Goal: Information Seeking & Learning: Learn about a topic

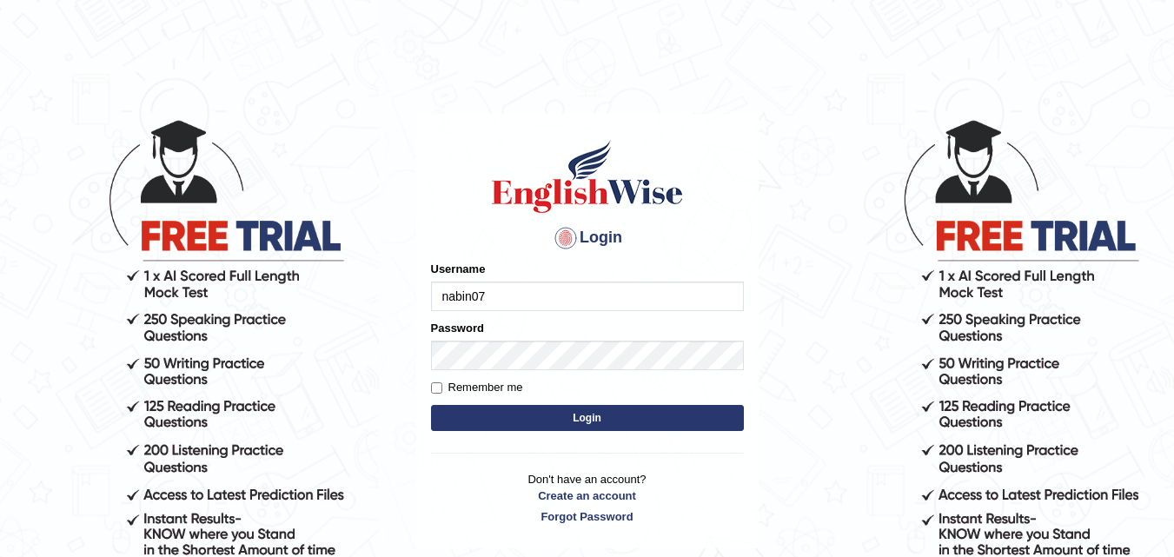
type input "nabin07"
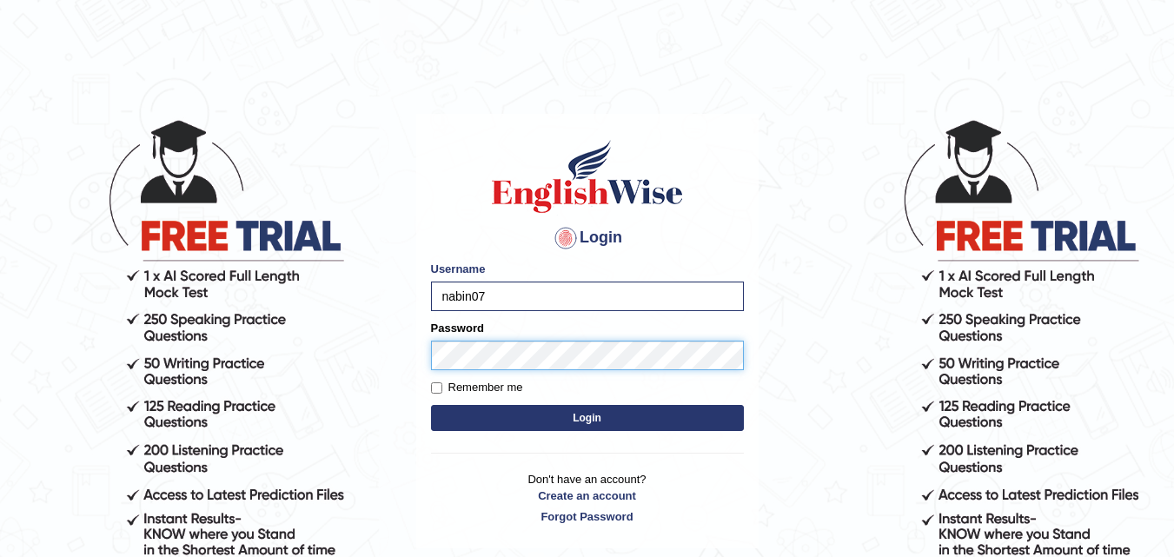
click at [431, 405] on button "Login" at bounding box center [587, 418] width 313 height 26
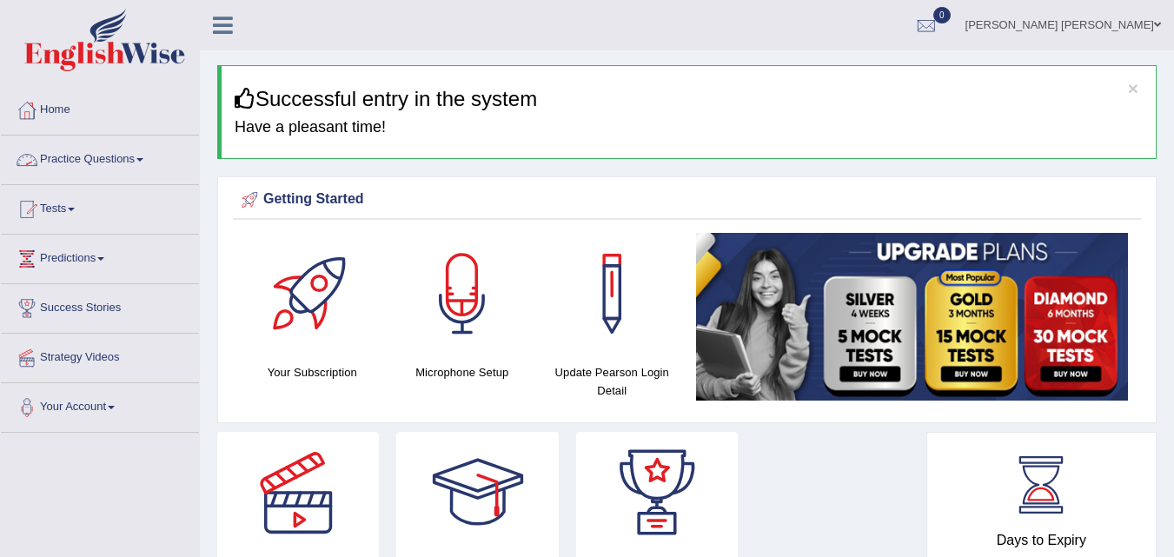
click at [108, 150] on link "Practice Questions" at bounding box center [100, 157] width 198 height 43
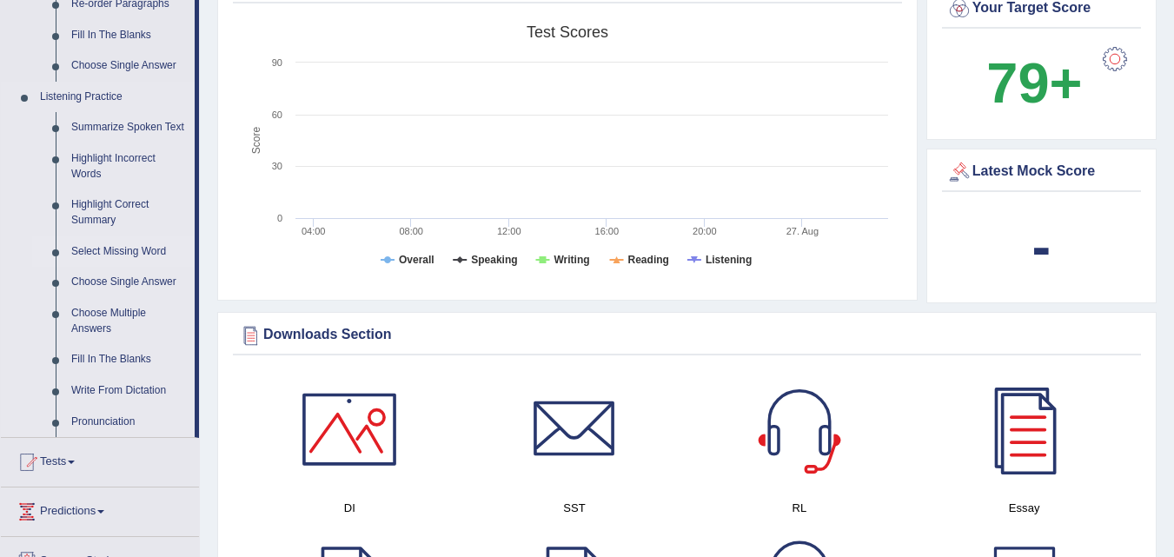
scroll to position [695, 0]
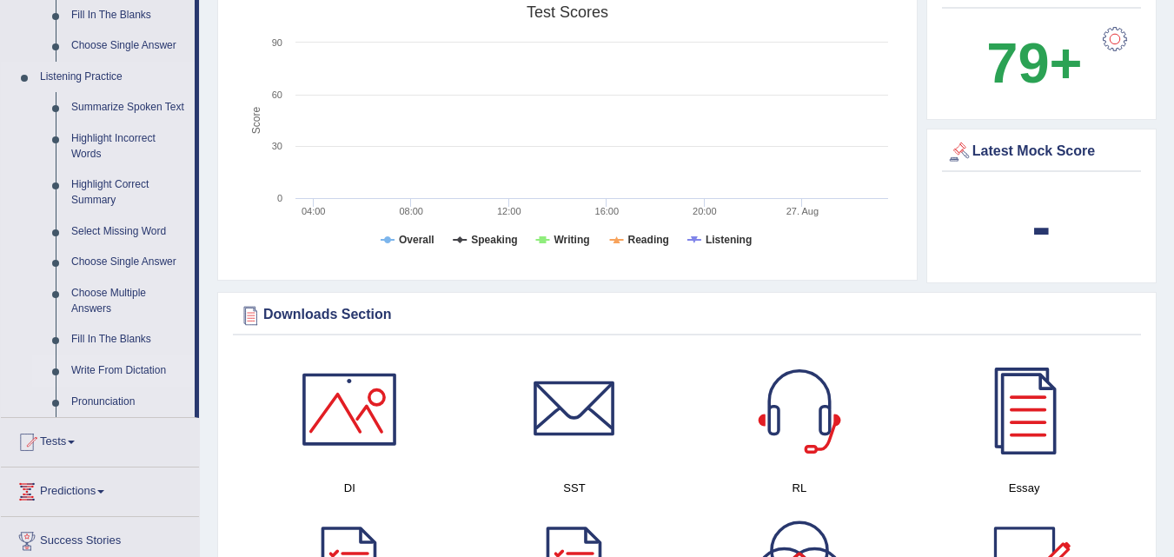
click at [128, 371] on link "Write From Dictation" at bounding box center [128, 370] width 131 height 31
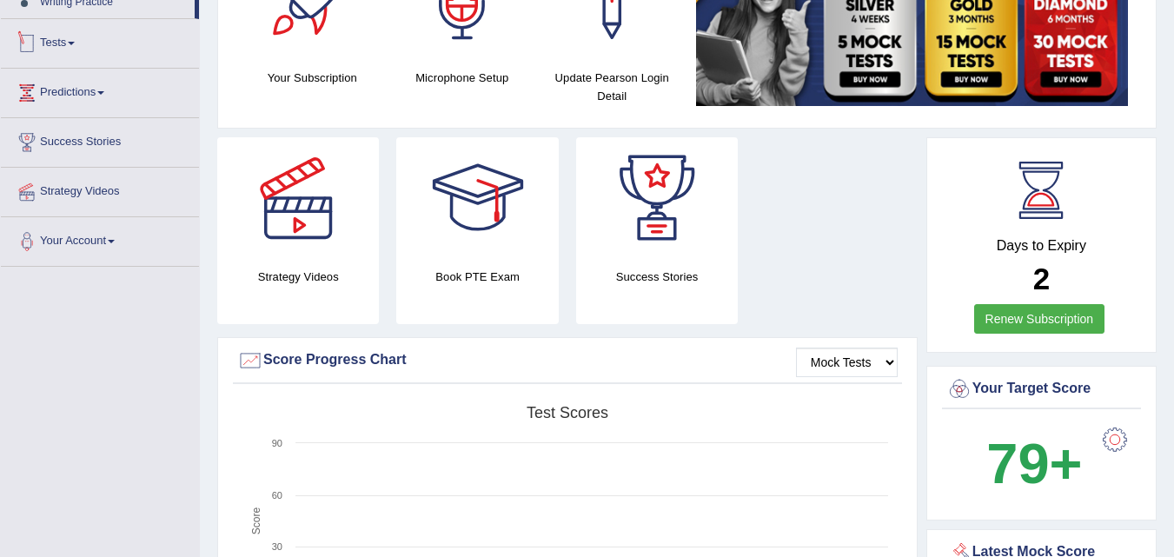
scroll to position [660, 0]
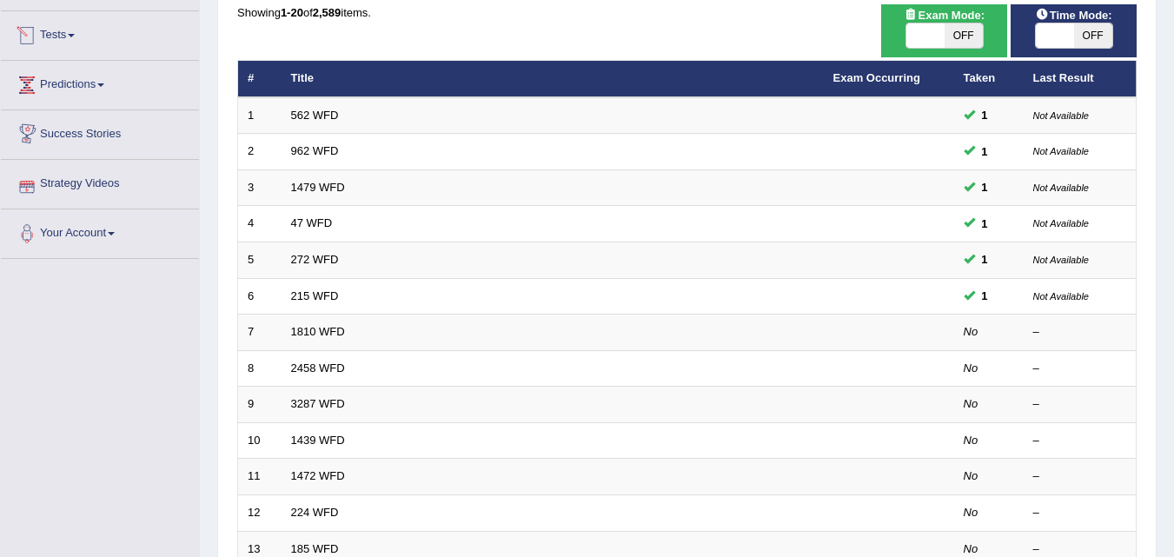
click at [123, 79] on link "Predictions" at bounding box center [100, 82] width 198 height 43
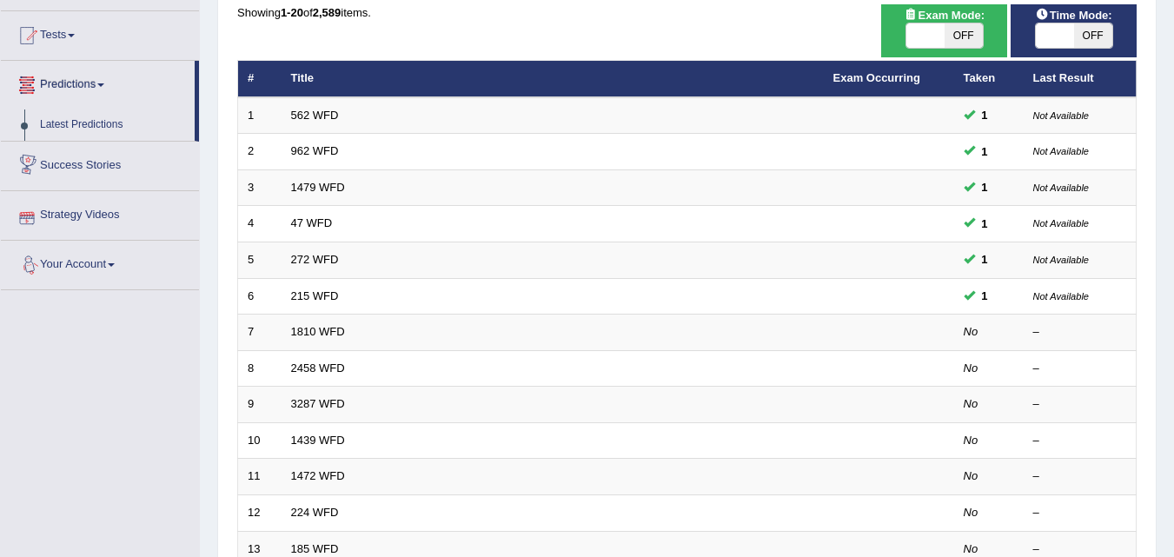
click at [62, 81] on link "Predictions" at bounding box center [98, 82] width 194 height 43
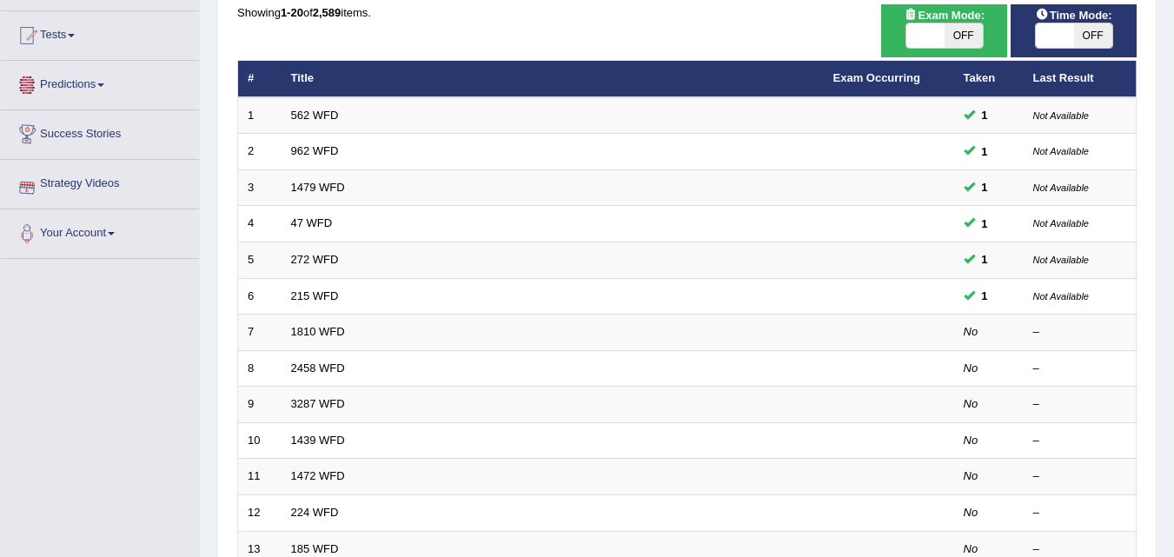
click at [63, 78] on link "Predictions" at bounding box center [100, 82] width 198 height 43
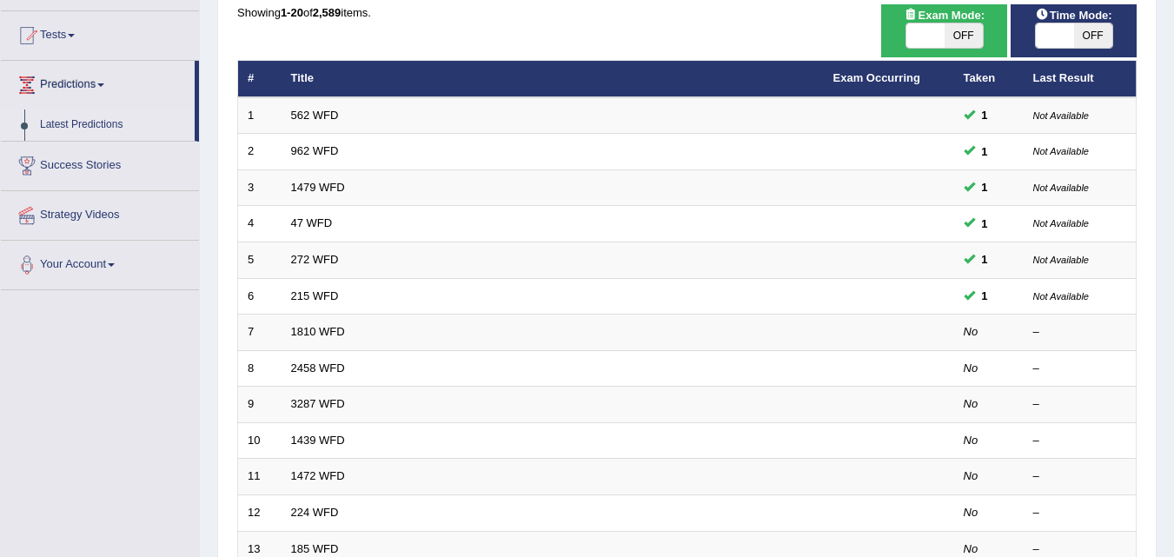
click at [58, 120] on link "Latest Predictions" at bounding box center [113, 124] width 163 height 31
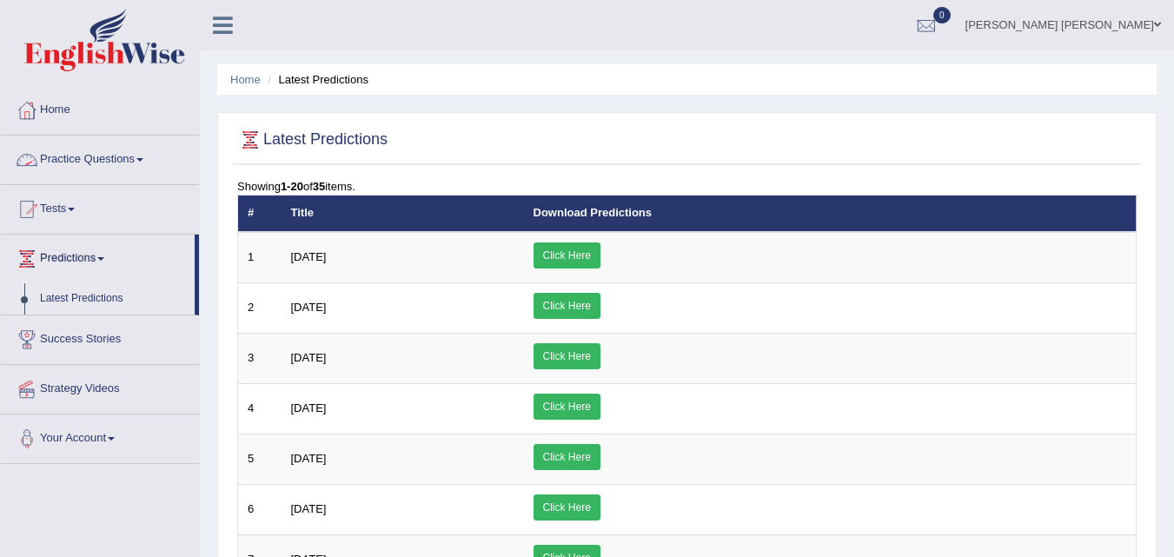
click at [145, 155] on link "Practice Questions" at bounding box center [100, 157] width 198 height 43
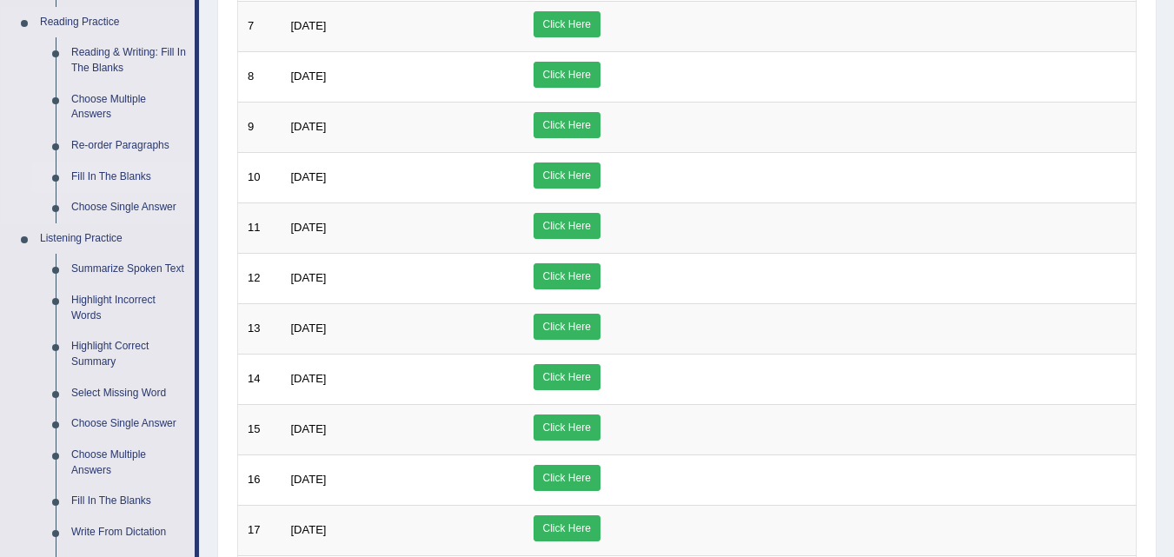
scroll to position [608, 0]
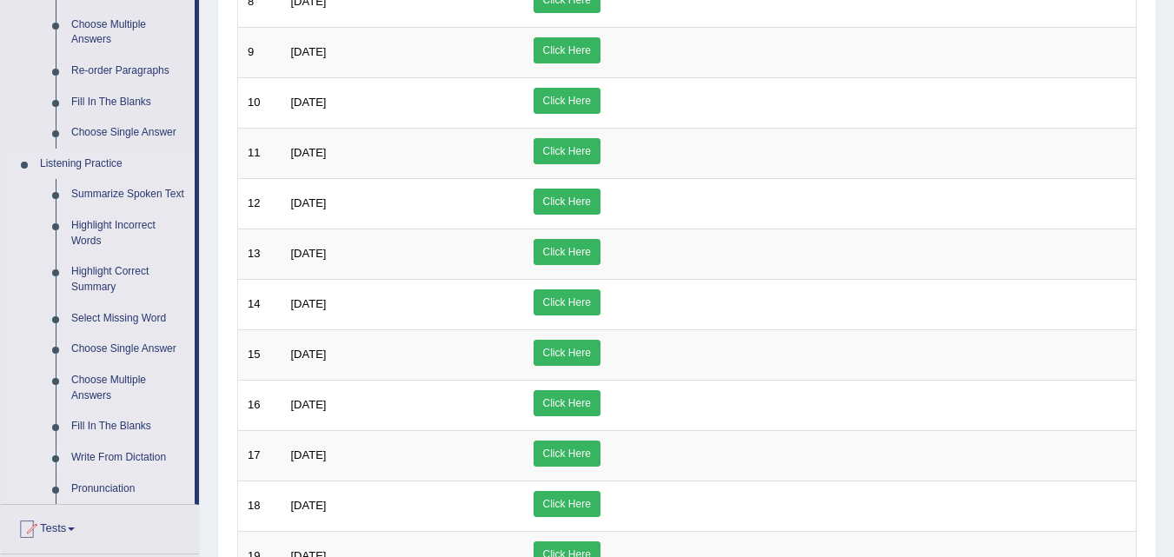
click at [111, 463] on link "Write From Dictation" at bounding box center [128, 457] width 131 height 31
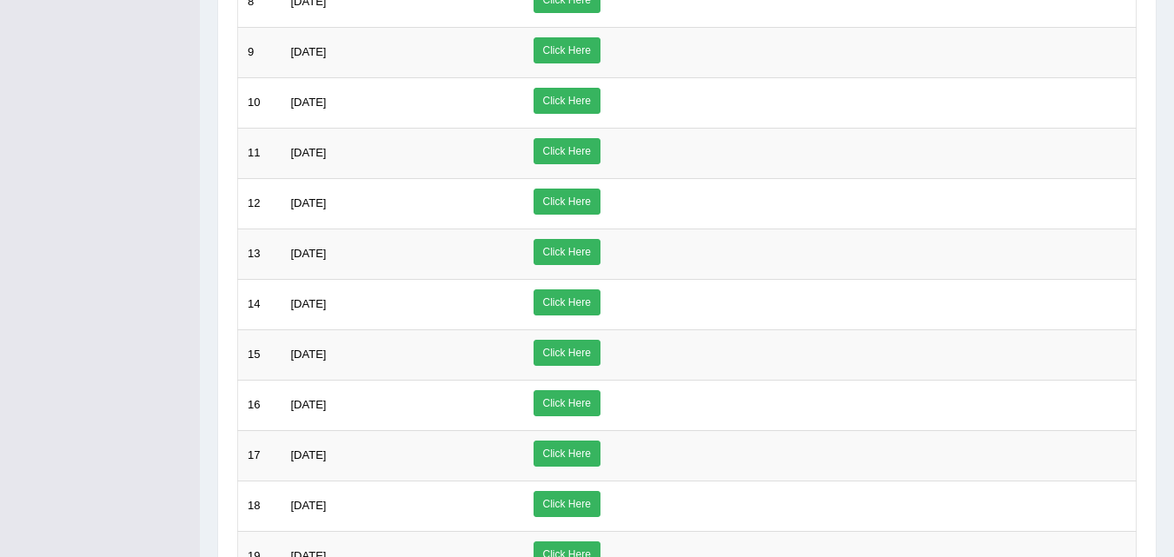
scroll to position [225, 0]
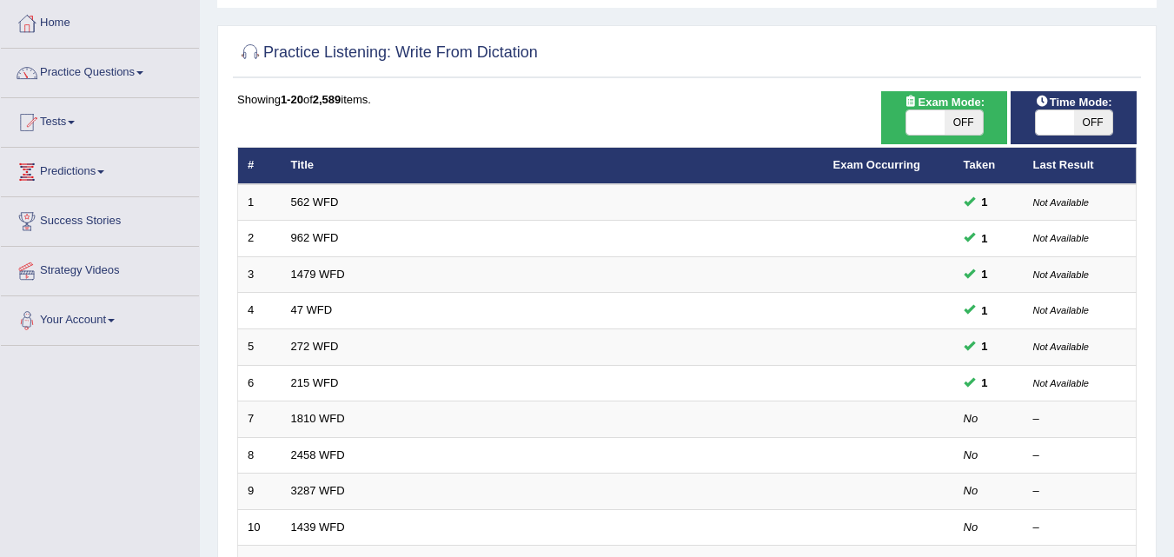
scroll to position [87, 0]
click at [90, 62] on link "Practice Questions" at bounding box center [100, 70] width 198 height 43
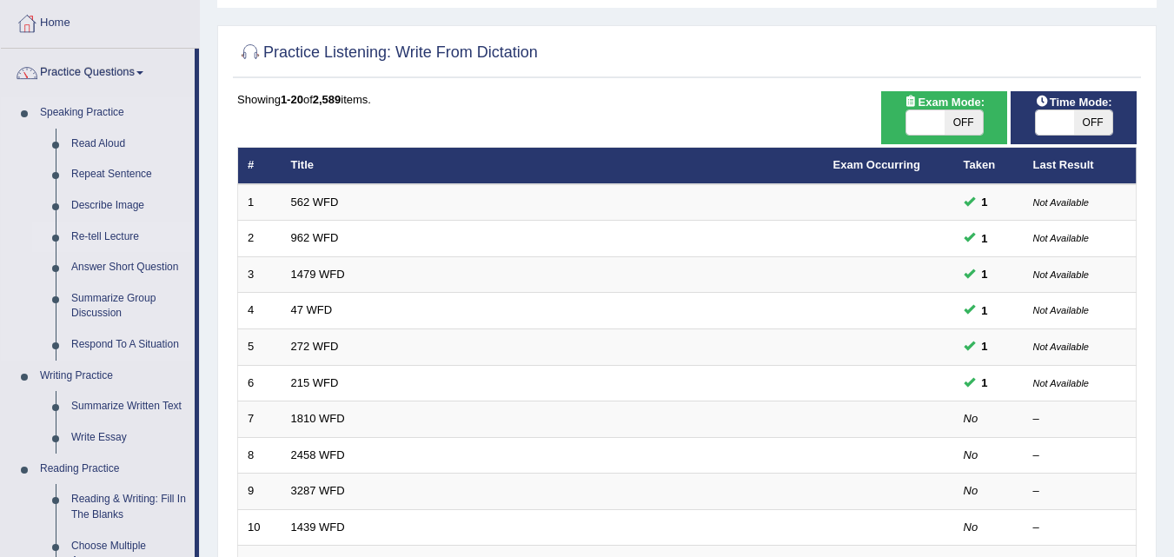
click at [109, 236] on link "Re-tell Lecture" at bounding box center [128, 237] width 131 height 31
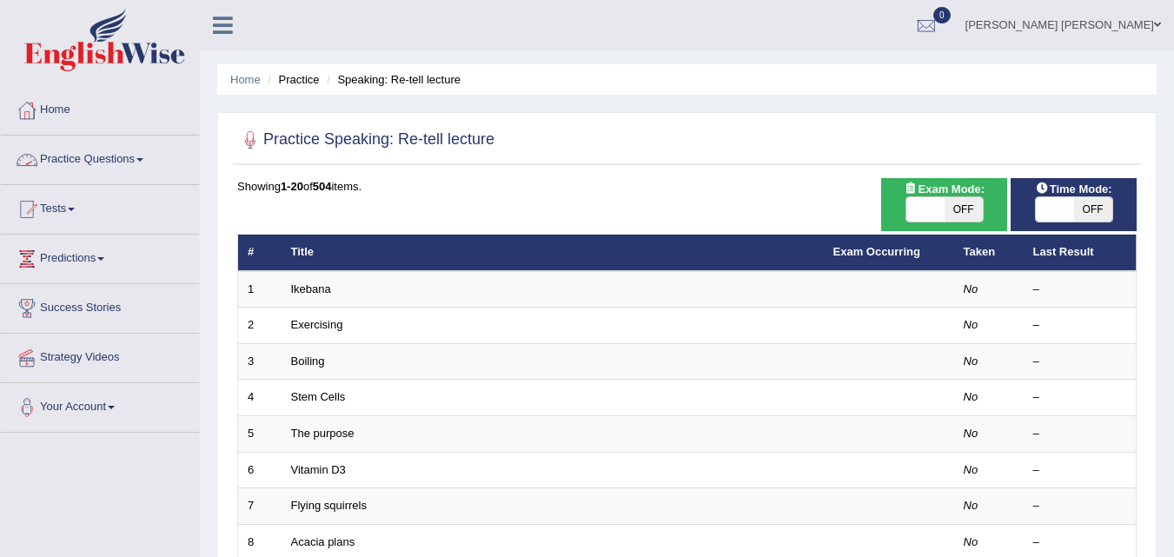
click at [125, 167] on link "Practice Questions" at bounding box center [100, 157] width 198 height 43
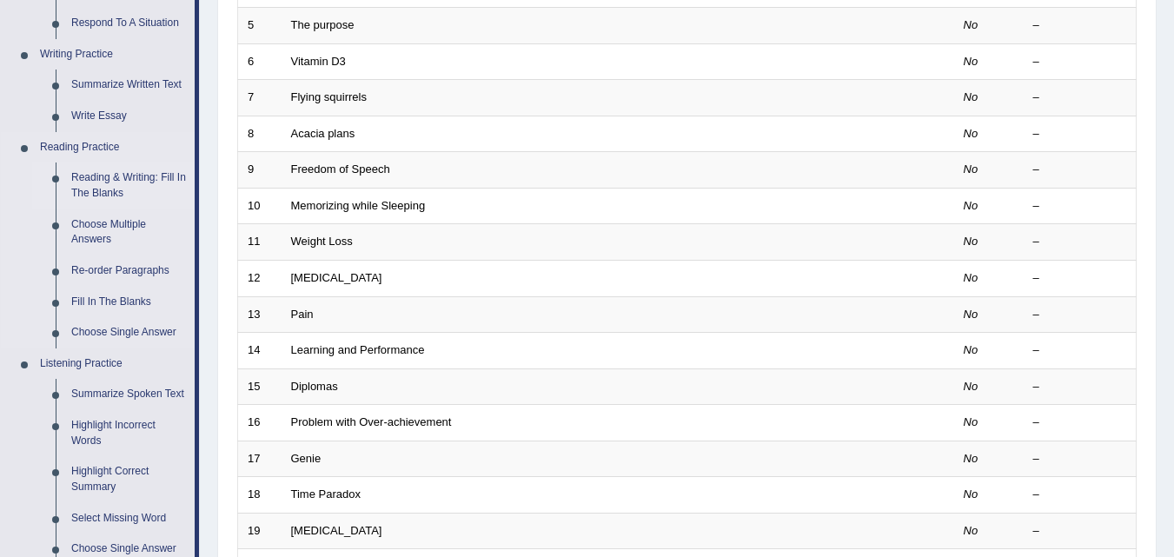
scroll to position [435, 0]
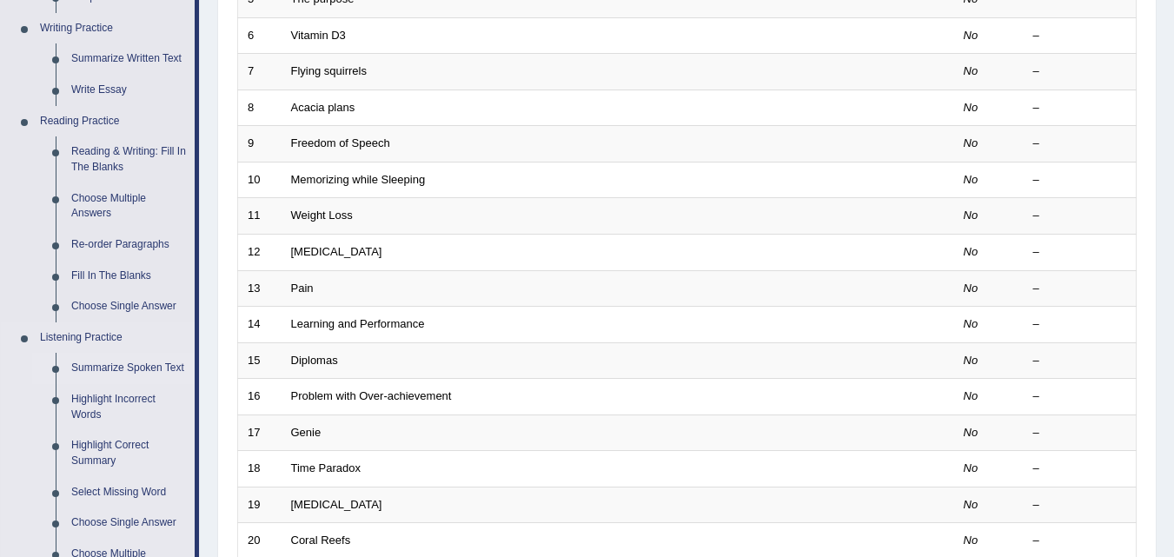
click at [133, 372] on link "Summarize Spoken Text" at bounding box center [128, 368] width 131 height 31
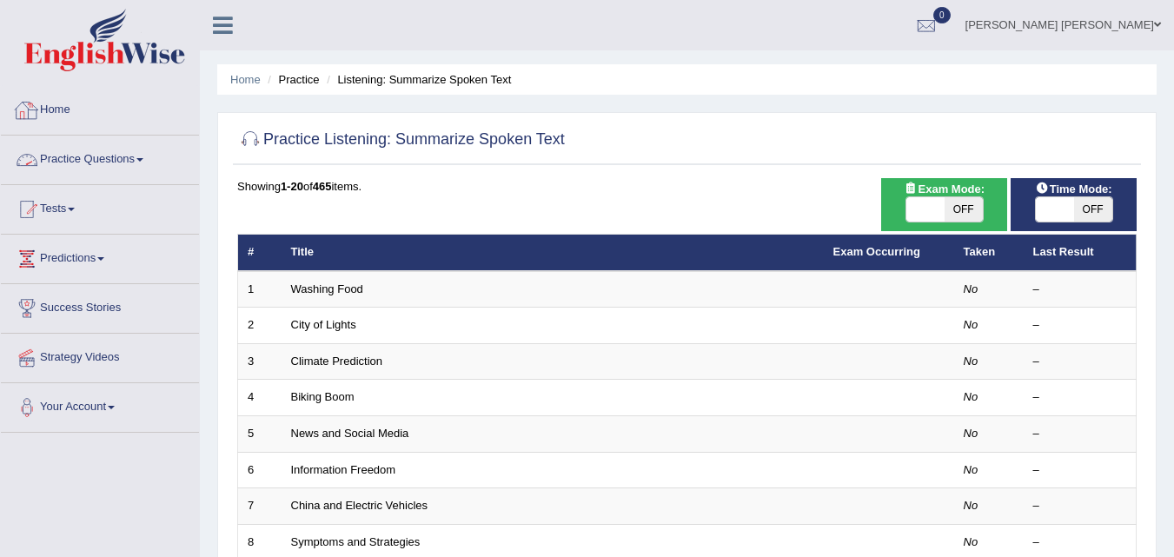
click at [79, 148] on link "Practice Questions" at bounding box center [100, 157] width 198 height 43
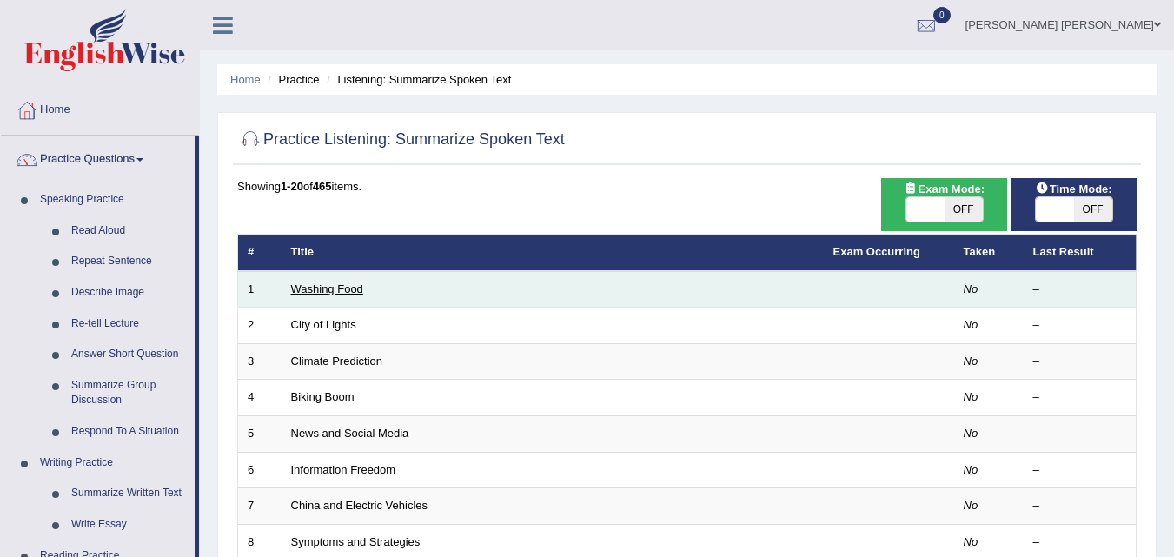
click at [314, 289] on link "Washing Food" at bounding box center [327, 288] width 72 height 13
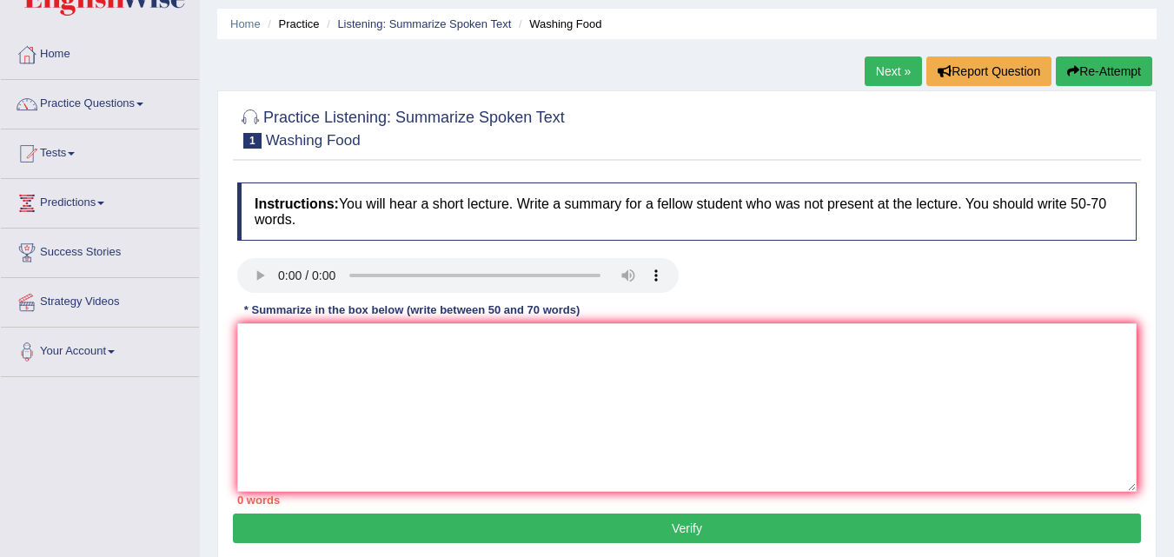
scroll to position [87, 0]
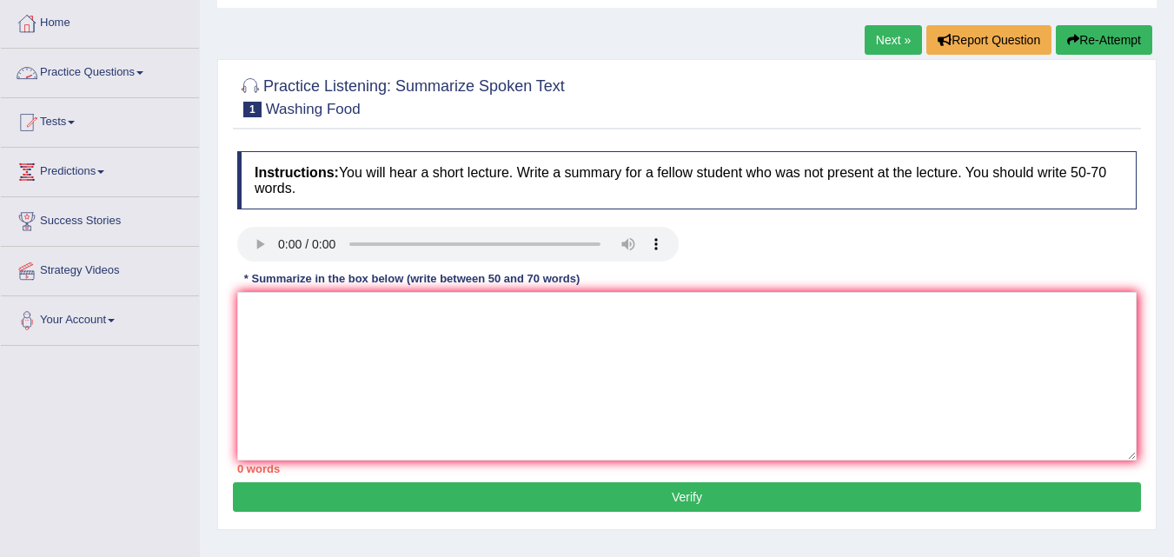
click at [63, 86] on link "Practice Questions" at bounding box center [100, 70] width 198 height 43
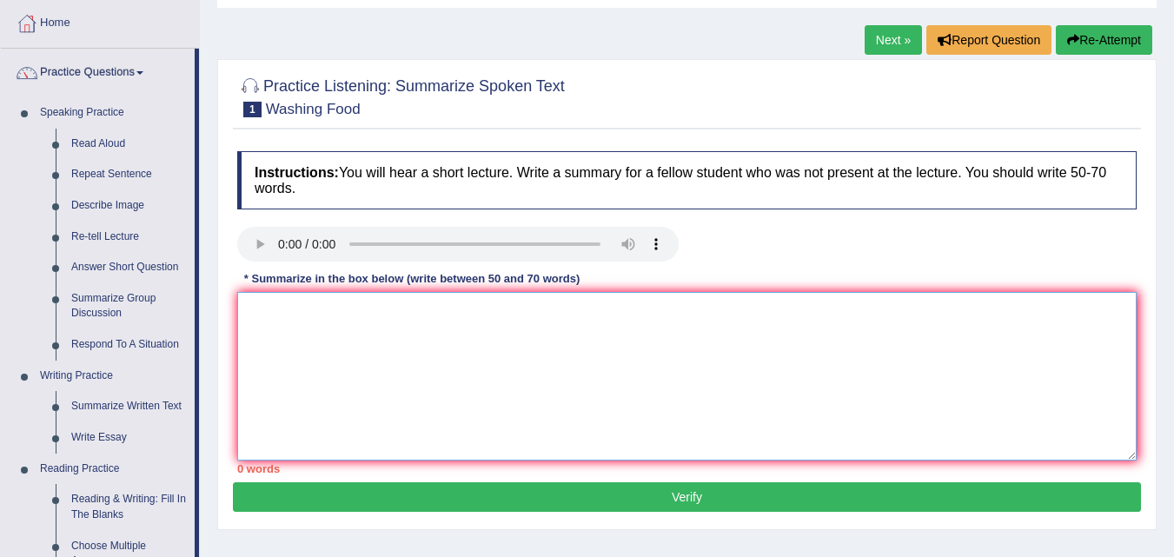
click at [280, 302] on textarea at bounding box center [686, 376] width 899 height 169
click at [284, 338] on textarea at bounding box center [686, 376] width 899 height 169
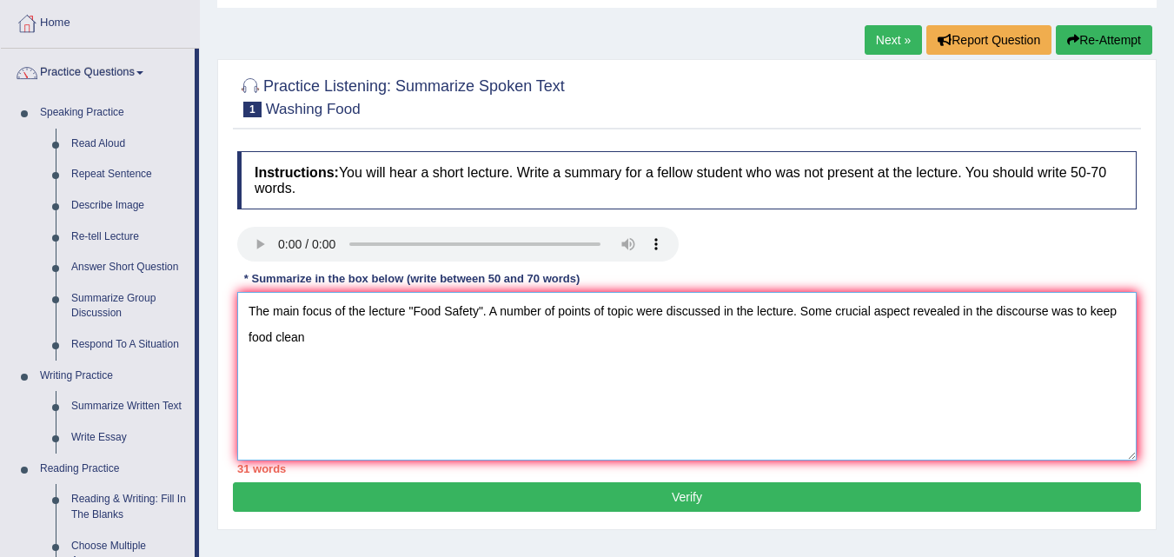
click at [338, 340] on textarea "The main focus of the lecture "Food Safety". A number of points of topic were d…" at bounding box center [686, 376] width 899 height 169
click at [320, 336] on textarea "The main focus of the lecture "Food Safety". A number of points of topic were d…" at bounding box center [686, 376] width 899 height 169
click at [313, 336] on textarea "The main focus of the lecture "Food Safety". A number of points of topic were d…" at bounding box center [686, 376] width 899 height 169
click at [319, 335] on textarea "The main focus of the lecture "Food Safety". A number of points of topic were d…" at bounding box center [686, 376] width 899 height 169
click at [309, 335] on textarea "The main focus of the lecture "Food Safety". A number of points of topic were d…" at bounding box center [686, 376] width 899 height 169
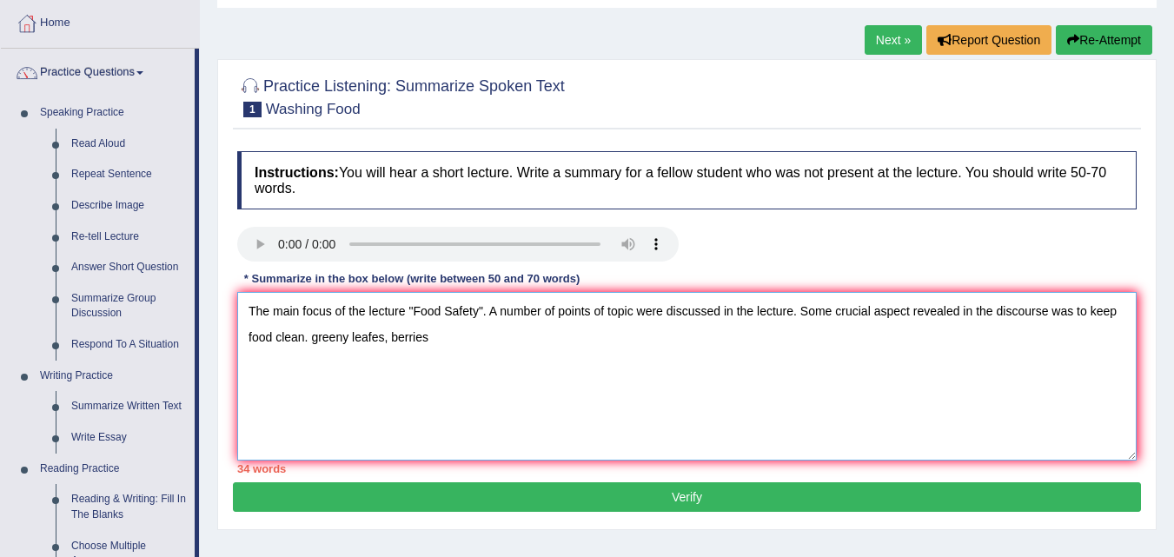
click at [311, 336] on textarea "The main focus of the lecture "Food Safety". A number of points of topic were d…" at bounding box center [686, 376] width 899 height 169
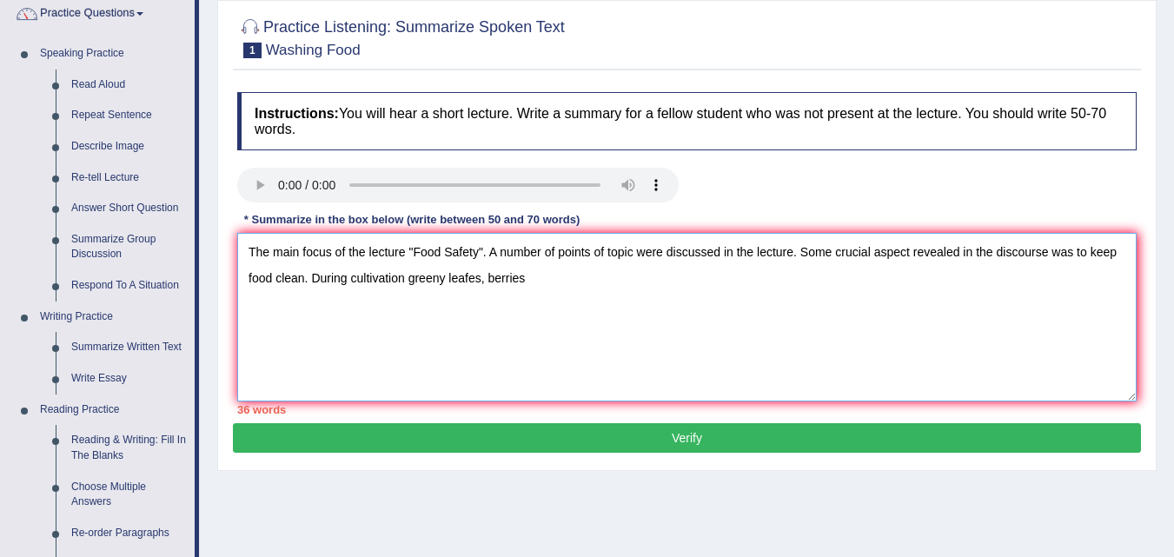
scroll to position [174, 0]
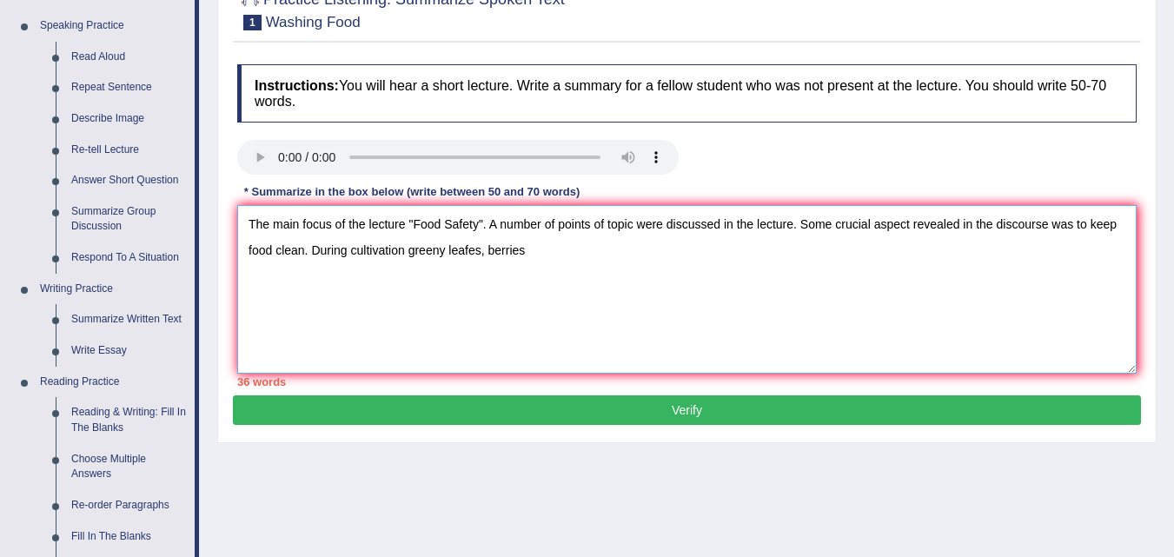
click at [541, 255] on textarea "The main focus of the lecture "Food Safety". A number of points of topic were d…" at bounding box center [686, 289] width 899 height 169
click at [529, 255] on textarea "The main focus of the lecture "Food Safety". A number of points of topic were d…" at bounding box center [686, 289] width 899 height 169
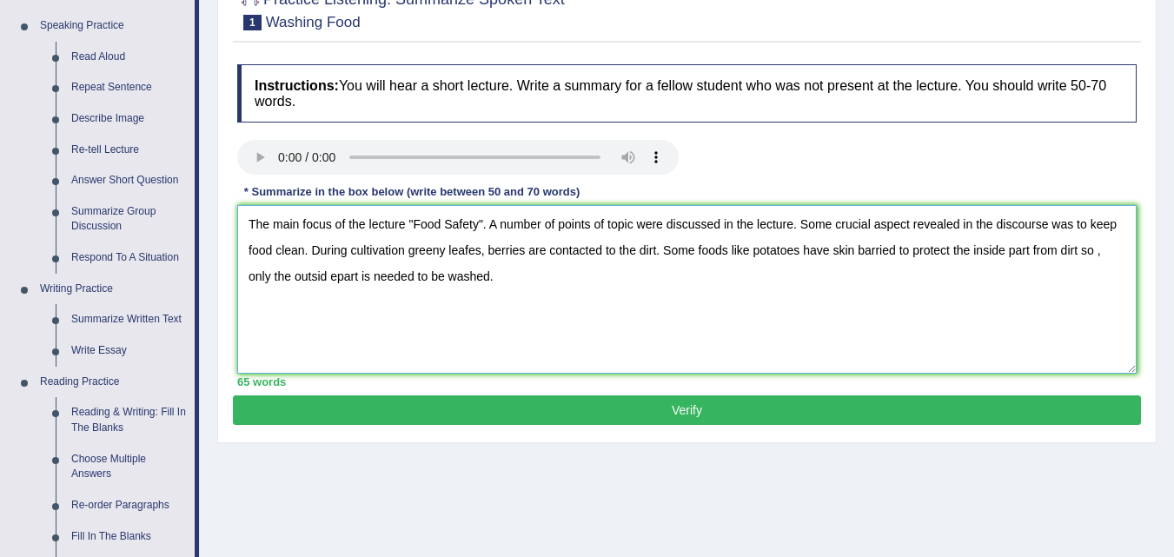
click at [338, 281] on textarea "The main focus of the lecture "Food Safety". A number of points of topic were d…" at bounding box center [686, 289] width 899 height 169
type textarea "The main focus of the lecture "Food Safety". A number of points of topic were d…"
click at [608, 407] on button "Verify" at bounding box center [687, 410] width 908 height 30
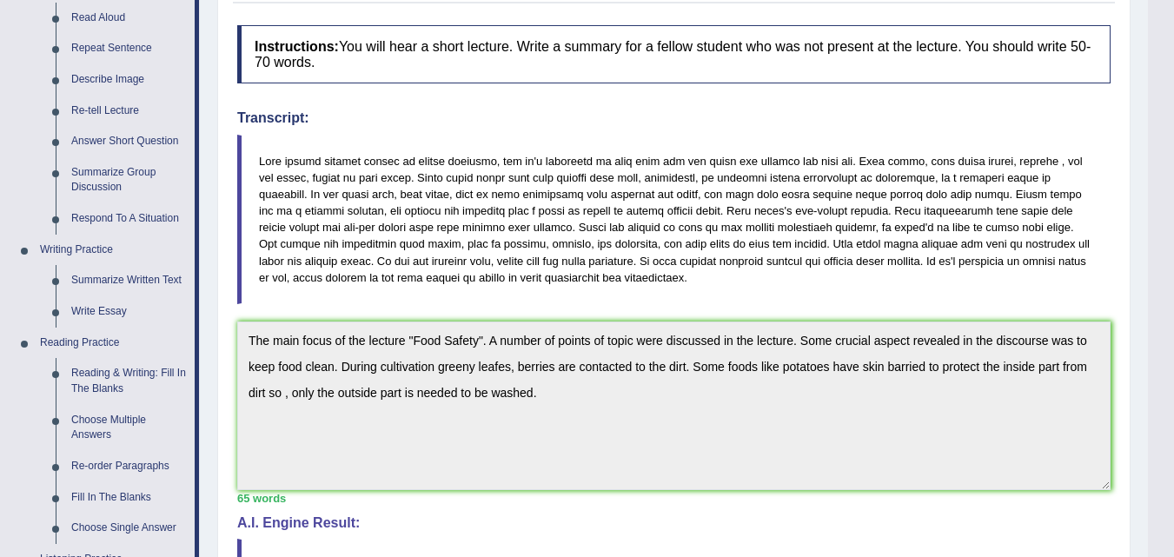
scroll to position [0, 0]
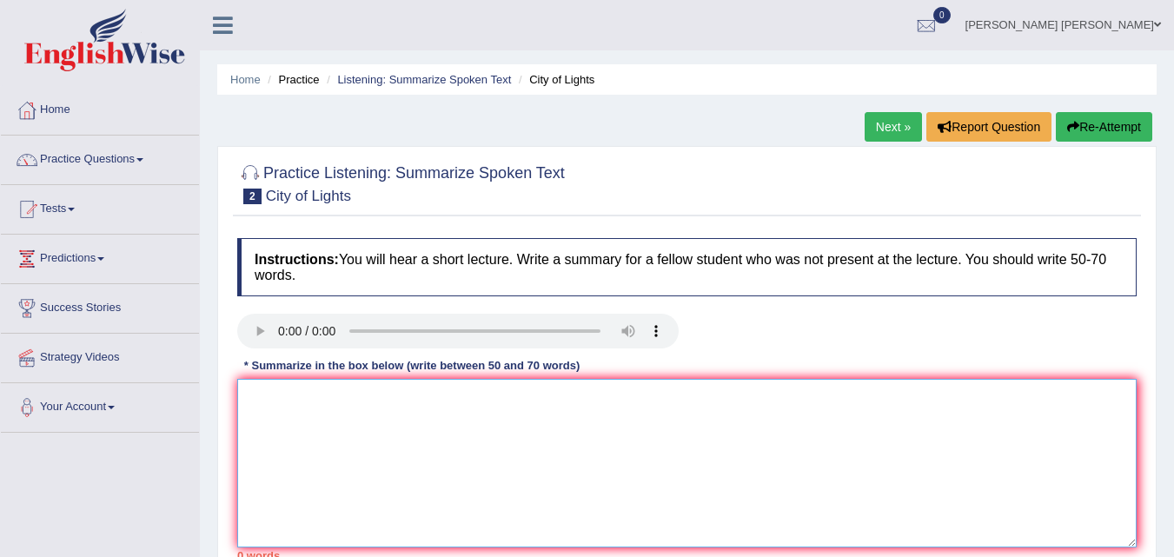
click at [335, 431] on textarea at bounding box center [686, 463] width 899 height 169
type textarea "T"
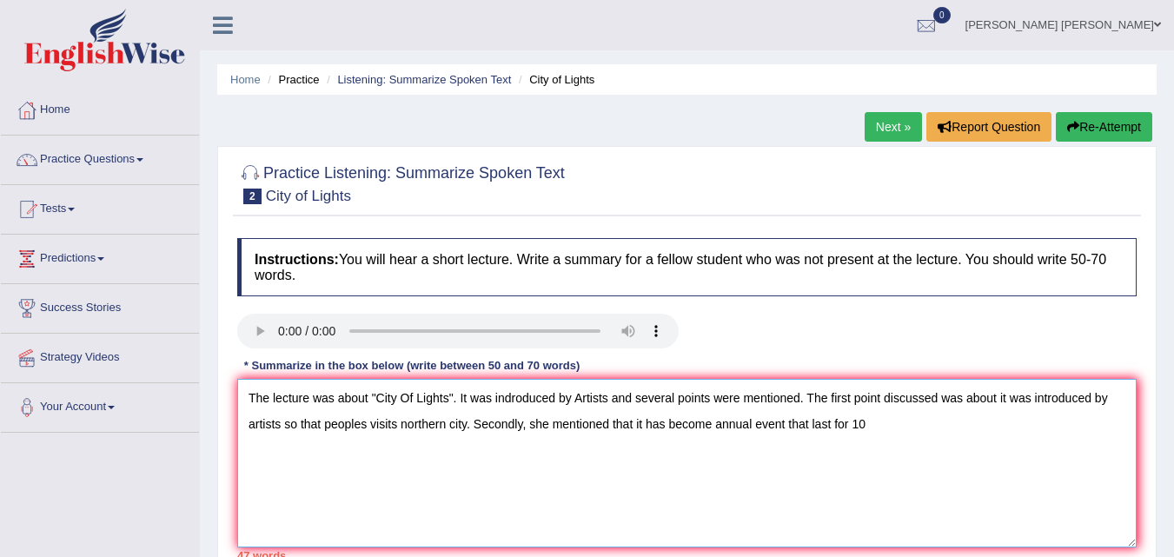
drag, startPoint x: 395, startPoint y: 426, endPoint x: 385, endPoint y: 429, distance: 10.2
click at [394, 427] on textarea "The lecture was about "City Of Lights". It was indroduced by Artists and severa…" at bounding box center [686, 463] width 899 height 169
click at [917, 435] on textarea "The lecture was about "City Of Lights". It was indroduced by Artists and severa…" at bounding box center [686, 463] width 899 height 169
click at [513, 400] on textarea "The lecture was about "City Of Lights". It was indroduced by Artists and severa…" at bounding box center [686, 463] width 899 height 169
click at [945, 428] on textarea "The lecture was about "City Of Lights". It was introduced by Artists and severa…" at bounding box center [686, 463] width 899 height 169
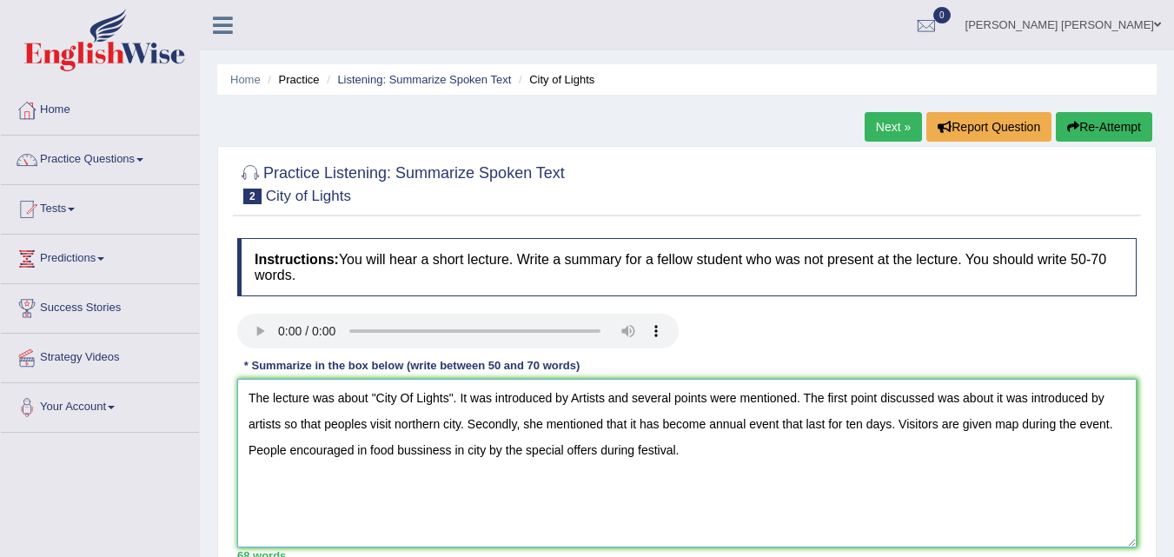
click at [995, 402] on textarea "The lecture was about "City Of Lights". It was introduced by Artists and severa…" at bounding box center [686, 463] width 899 height 169
click at [367, 427] on textarea "The lecture was about "City Of Lights". It was introduced by Artists and severa…" at bounding box center [686, 463] width 899 height 169
click at [289, 452] on textarea "The lecture was about "City Of Lights". It was introduced by Artists and severa…" at bounding box center [686, 463] width 899 height 169
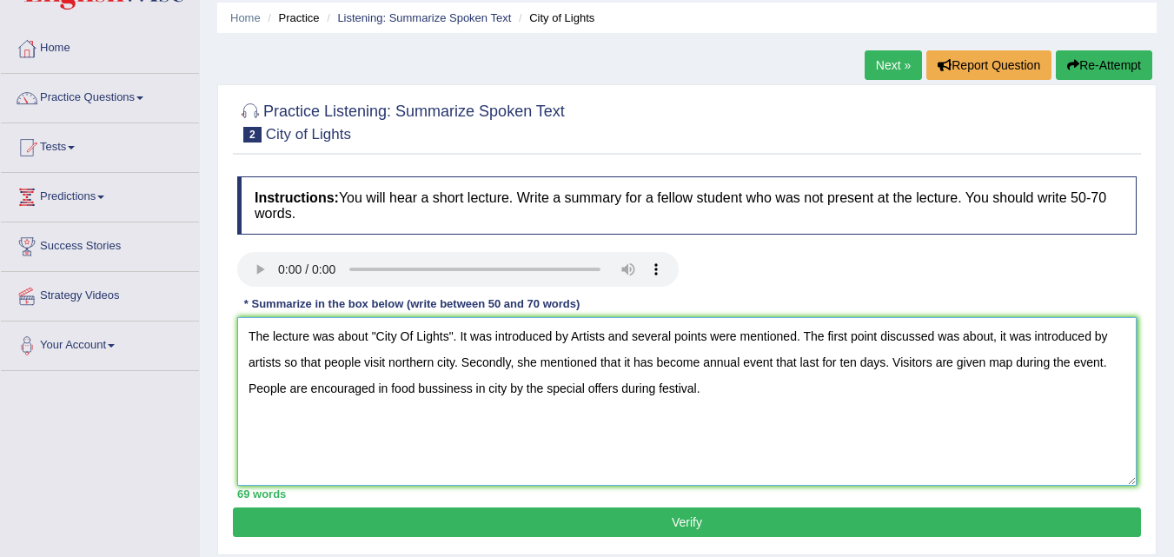
scroll to position [87, 0]
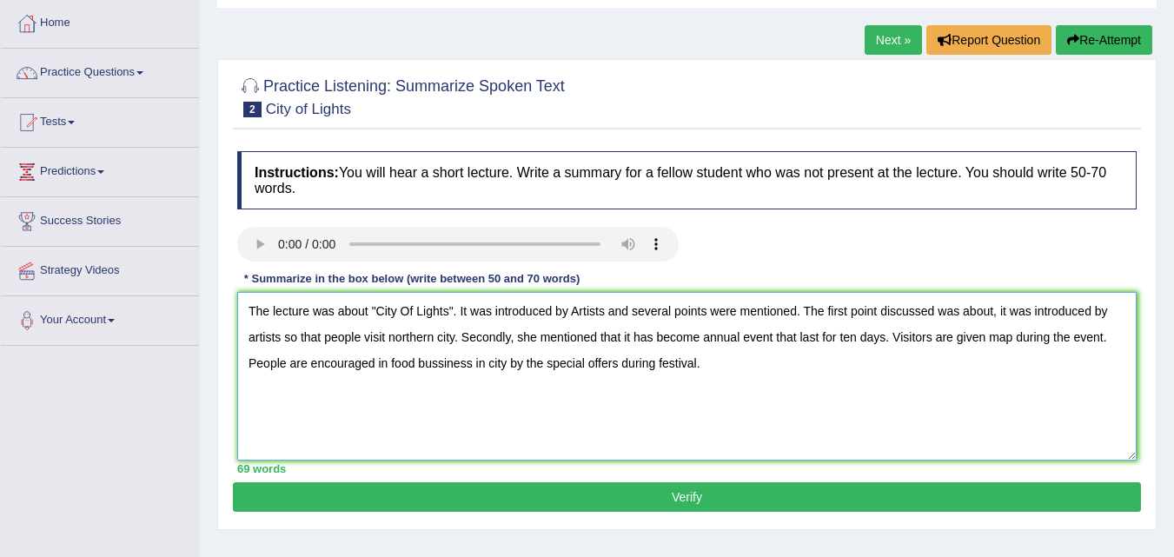
type textarea "The lecture was about "City Of Lights". It was introduced by Artists and severa…"
click at [670, 488] on button "Verify" at bounding box center [687, 497] width 908 height 30
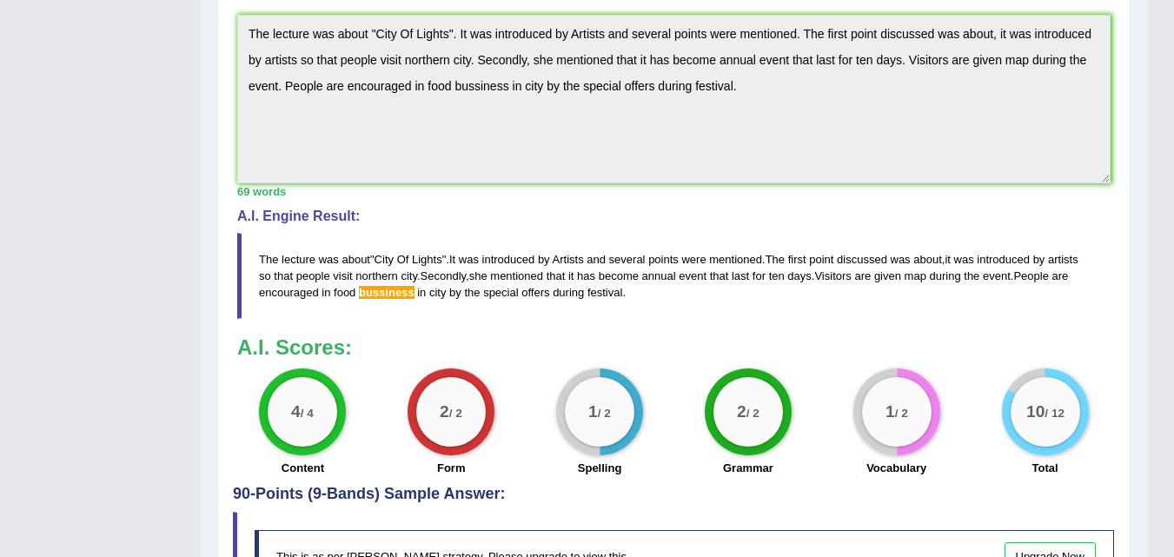
scroll to position [484, 0]
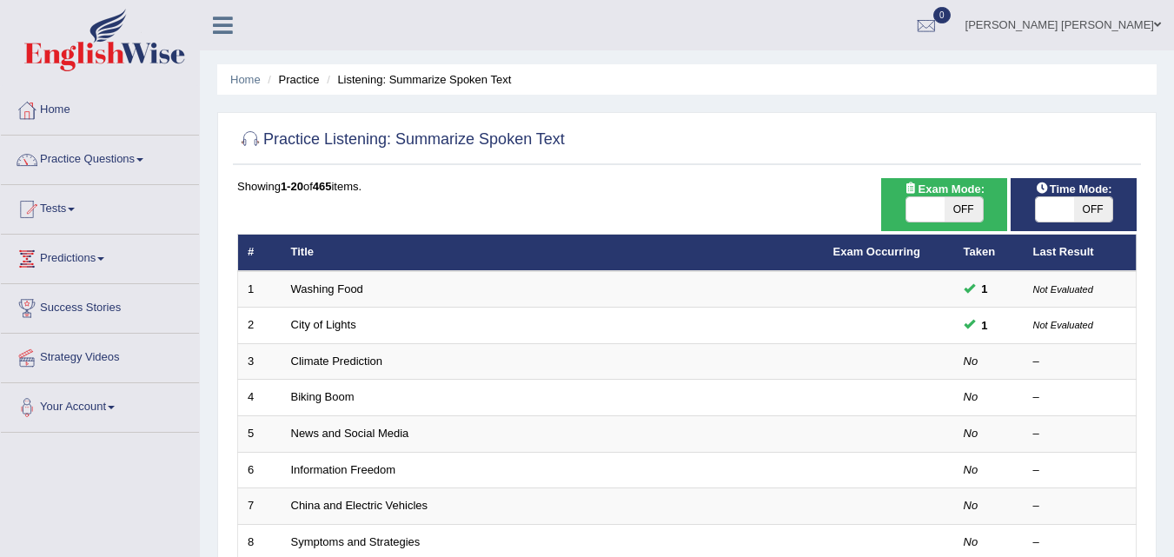
click at [1076, 208] on span "OFF" at bounding box center [1093, 209] width 38 height 24
checkbox input "true"
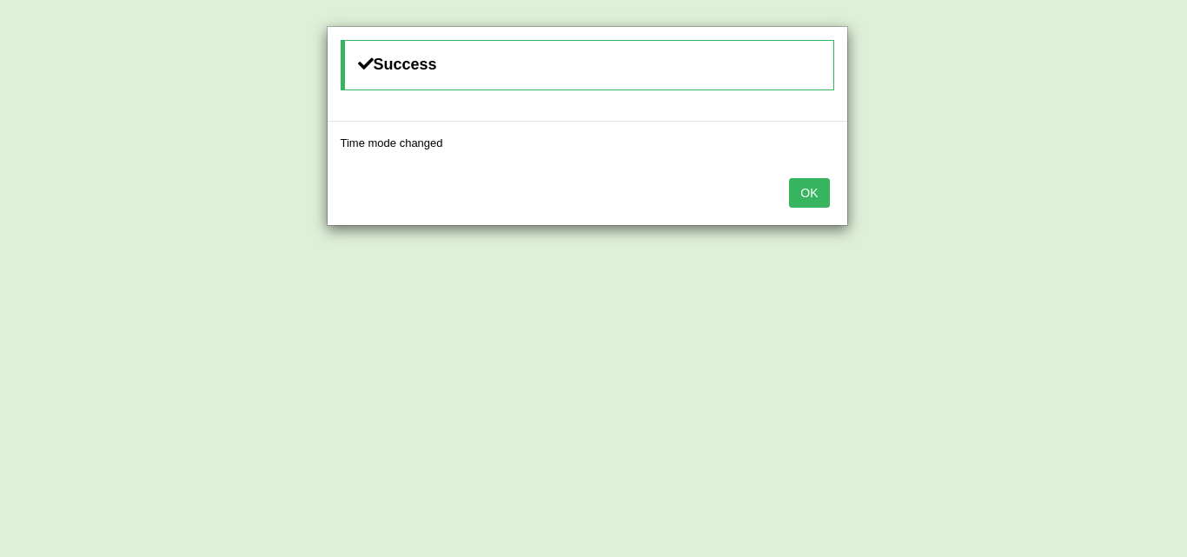
click at [809, 204] on button "OK" at bounding box center [809, 193] width 40 height 30
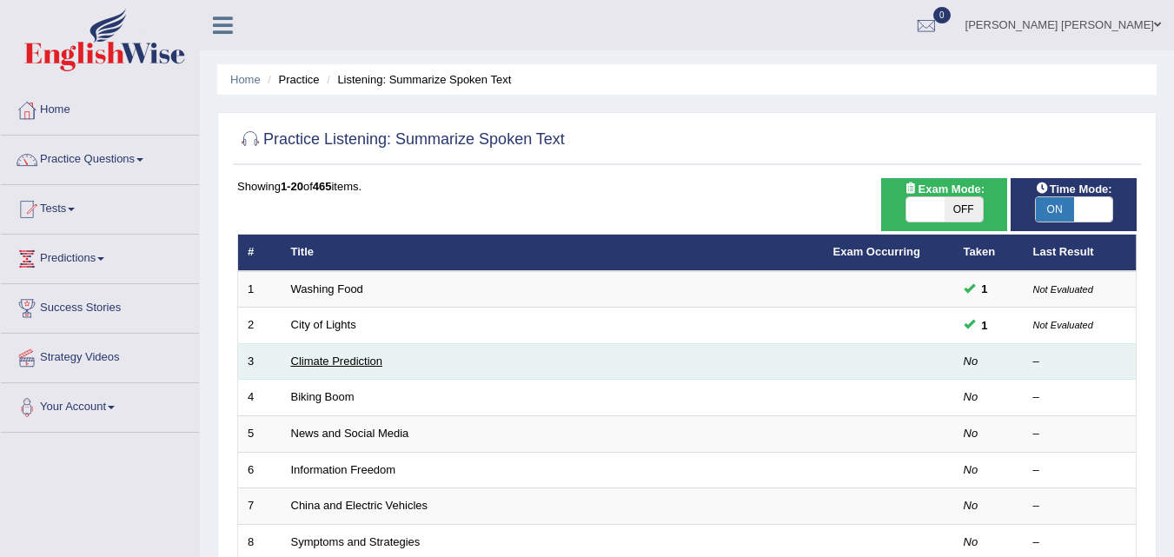
click at [308, 356] on link "Climate Prediction" at bounding box center [337, 361] width 92 height 13
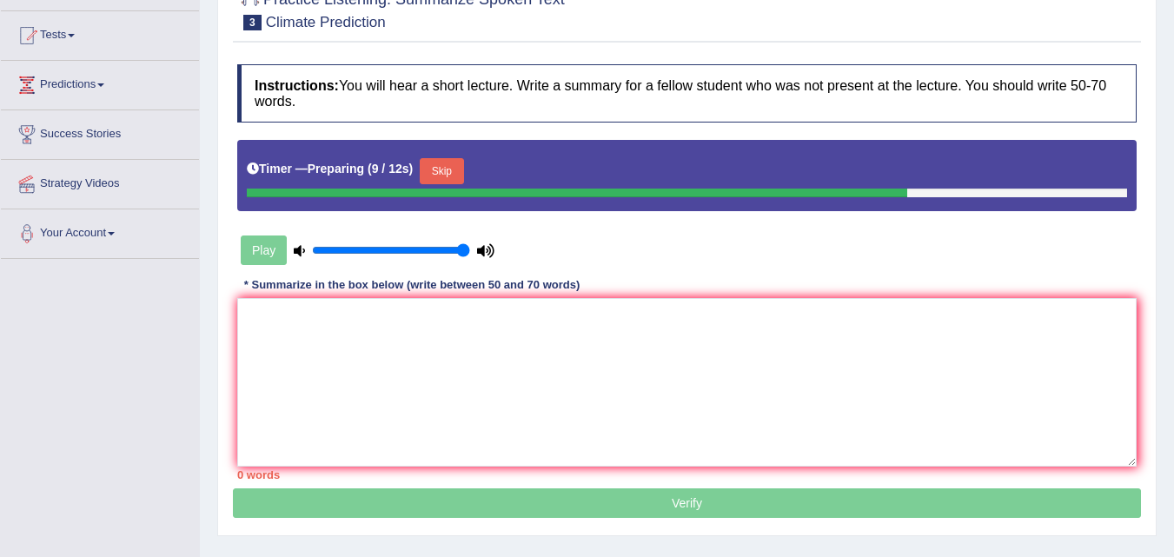
click at [449, 174] on button "Skip" at bounding box center [441, 171] width 43 height 26
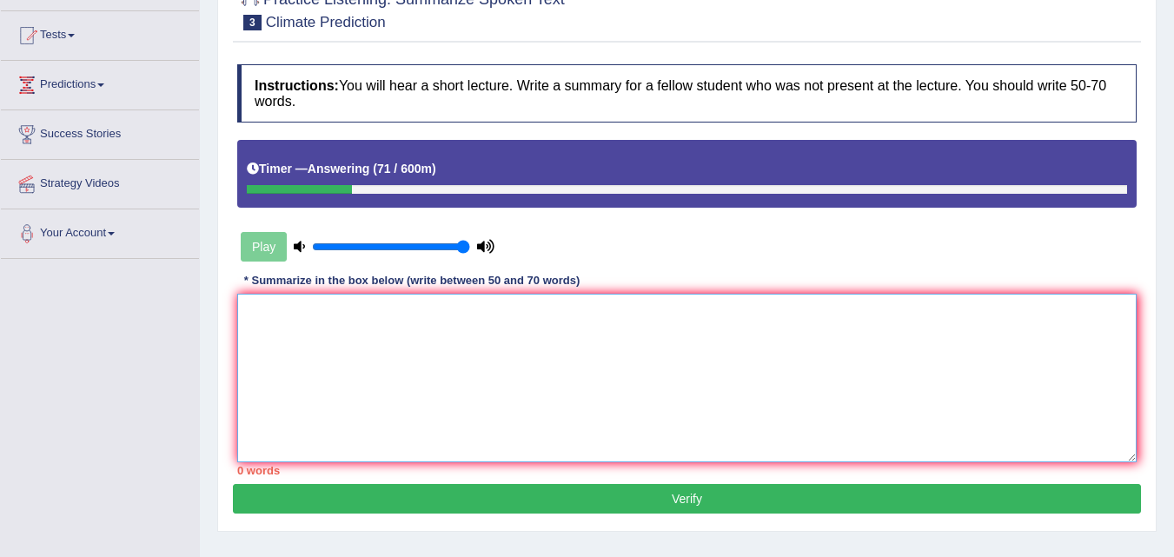
click at [459, 333] on textarea at bounding box center [686, 378] width 899 height 169
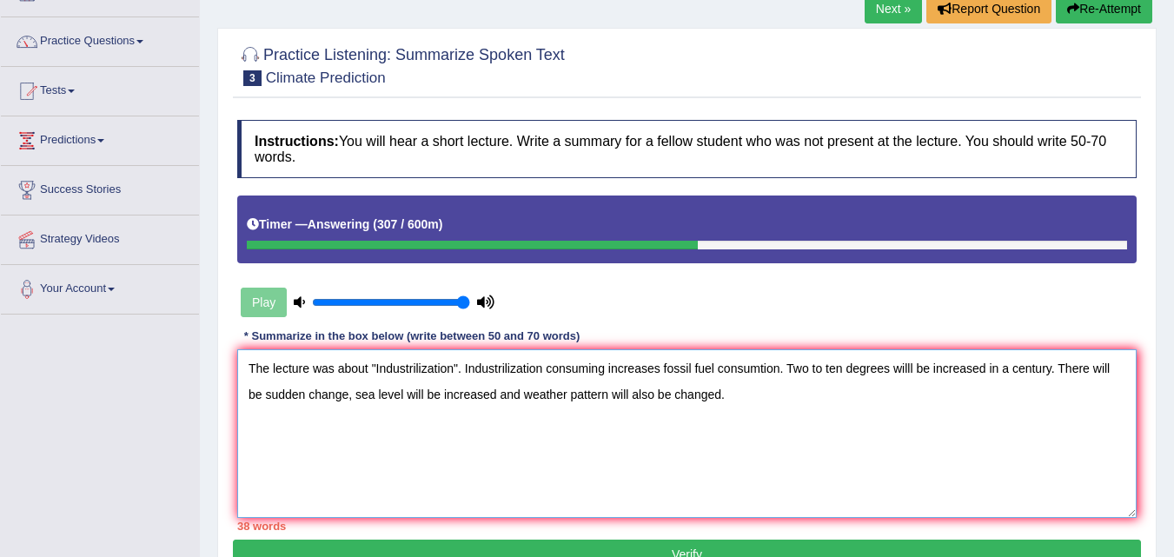
scroll to position [87, 0]
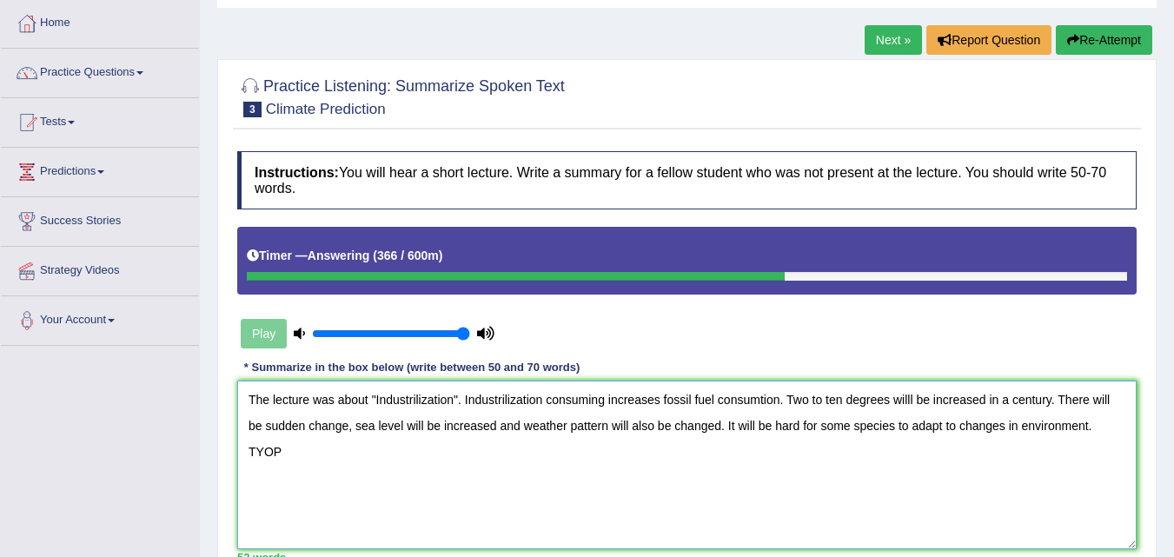
paste textarea
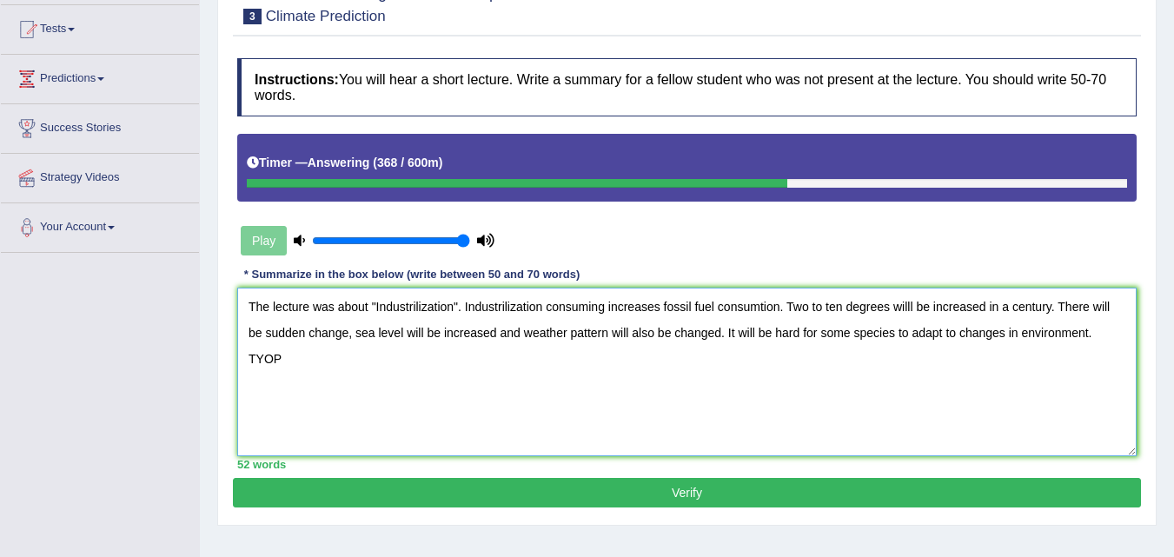
scroll to position [183, 0]
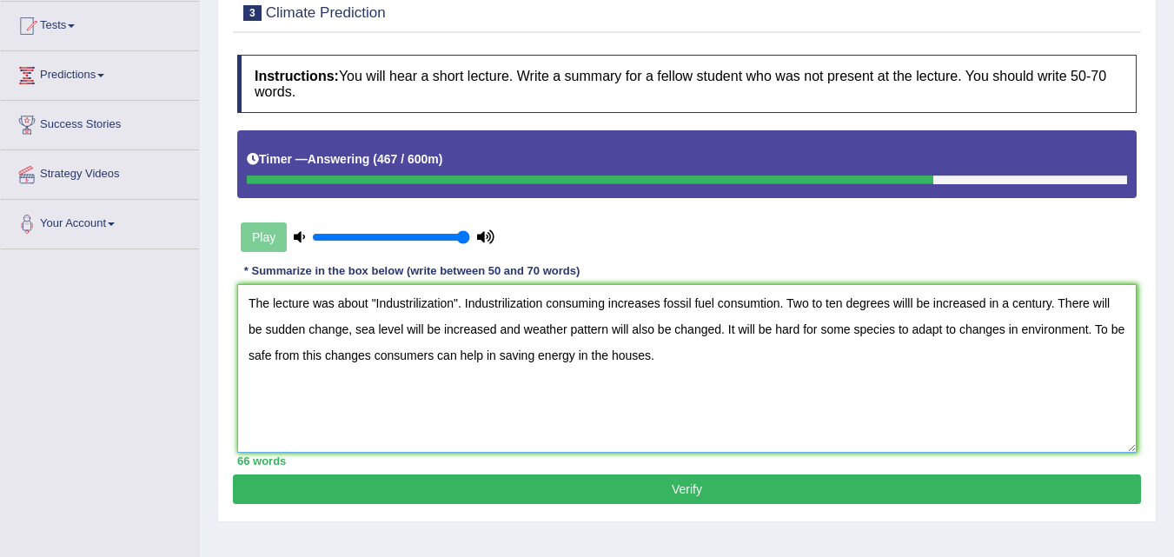
type textarea "The lecture was about "Industrilization". Industrilization consuming increases …"
click at [725, 484] on button "Verify" at bounding box center [687, 489] width 908 height 30
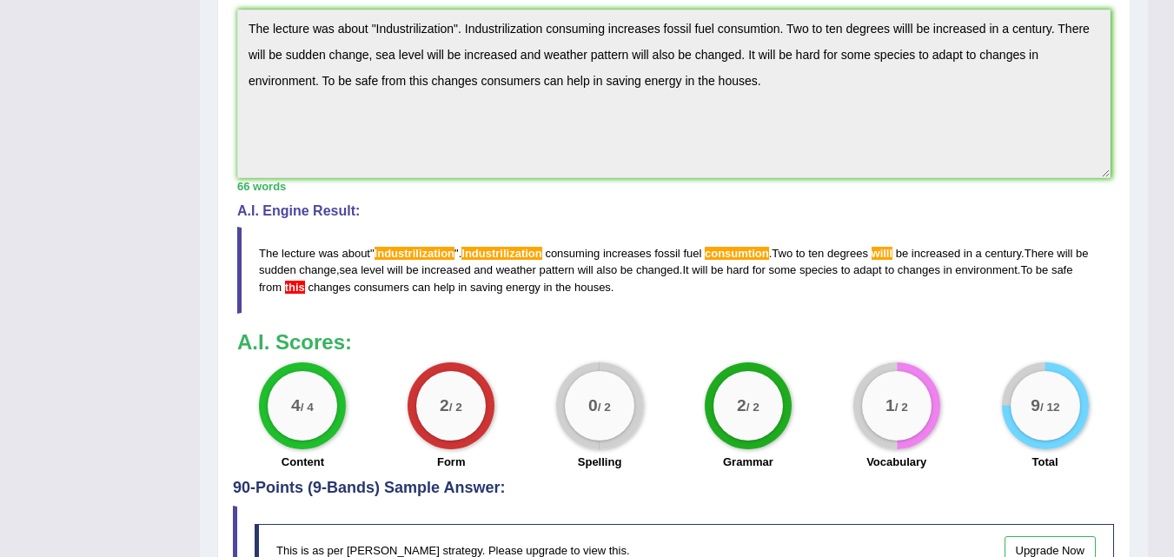
scroll to position [618, 0]
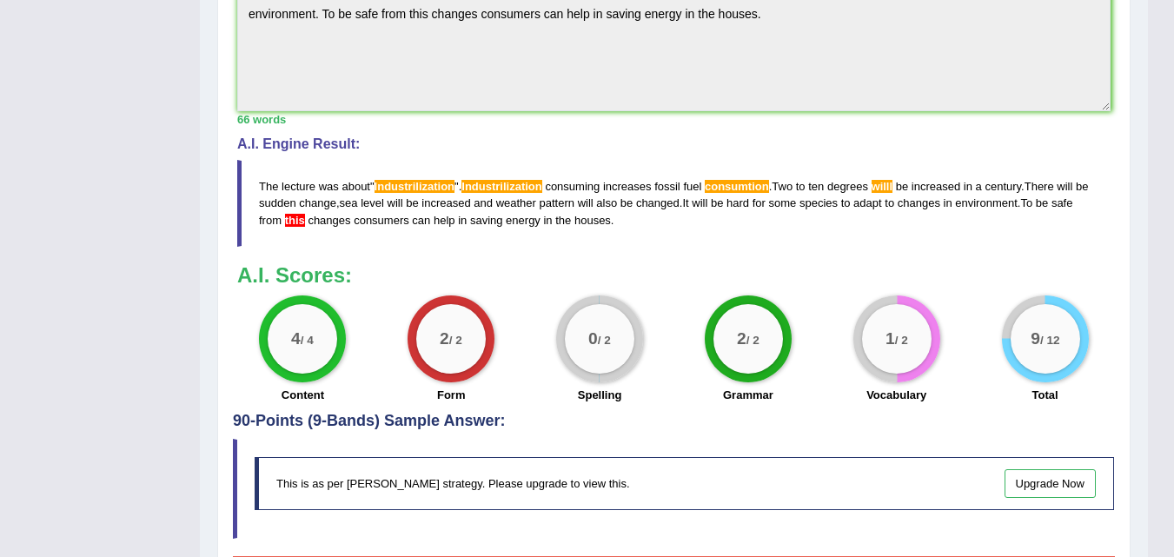
click at [434, 178] on blockquote "The lecture was about " Industrilization ". Industrilization consuming increase…" at bounding box center [673, 203] width 873 height 86
